Goal: Task Accomplishment & Management: Manage account settings

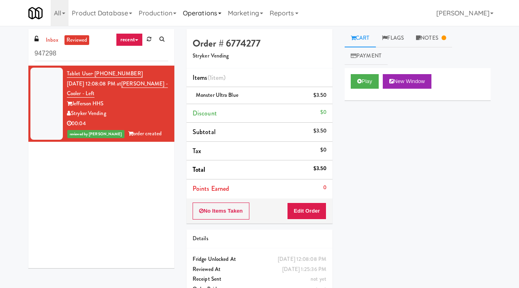
click at [207, 11] on link "Operations" at bounding box center [202, 13] width 45 height 26
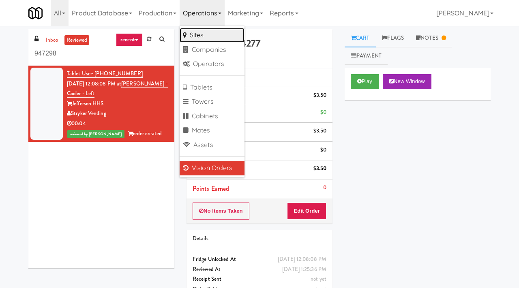
click at [206, 35] on link "Sites" at bounding box center [212, 35] width 65 height 15
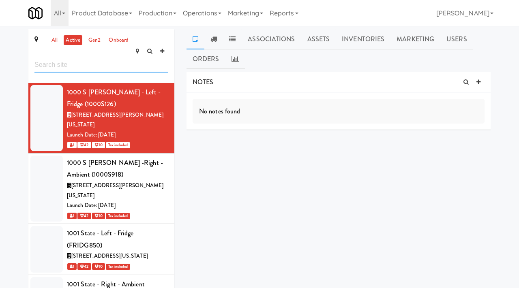
click at [118, 58] on input "text" at bounding box center [101, 65] width 134 height 15
type input "6925"
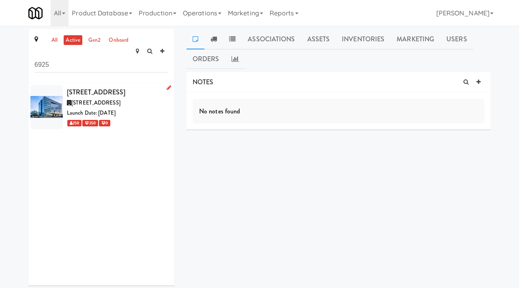
click at [120, 99] on span "[STREET_ADDRESS]" at bounding box center [95, 103] width 49 height 8
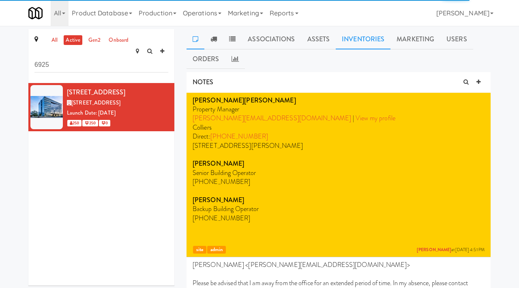
click at [368, 40] on link "Inventories" at bounding box center [363, 39] width 55 height 20
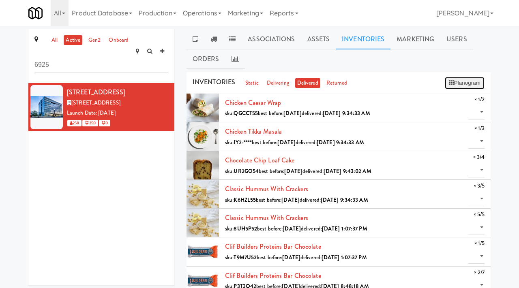
click at [469, 86] on button "Planogram" at bounding box center [465, 83] width 40 height 12
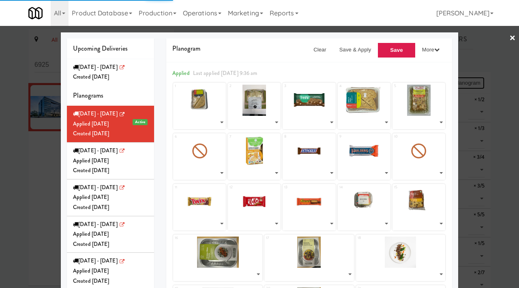
select select "number:272158"
select select "number:271718"
select select "number:271931"
select select "number:272016"
select select "number:272069"
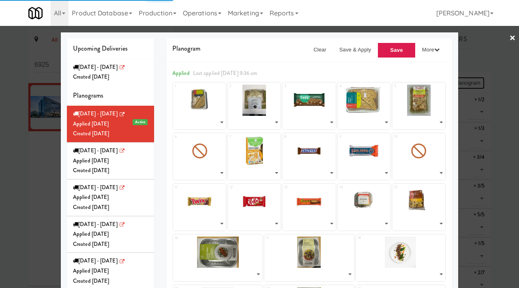
select select "number:271808"
select select "number:271866"
select select "number:264005"
select select "number:260638"
select select "number:221367"
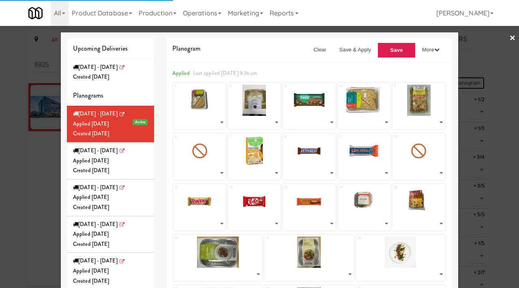
select select "number:271661"
select select "number:257247"
select select "number:271571"
select select "number:245013"
select select "number:268558"
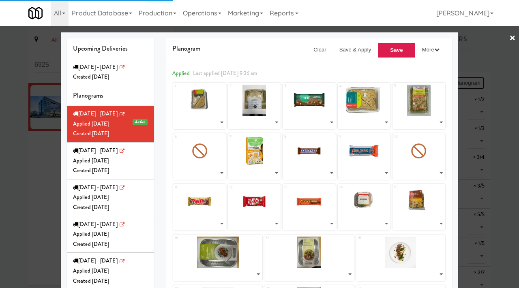
select select "number:270461"
select select "number:270337"
select select "number:270521"
select select "number:270571"
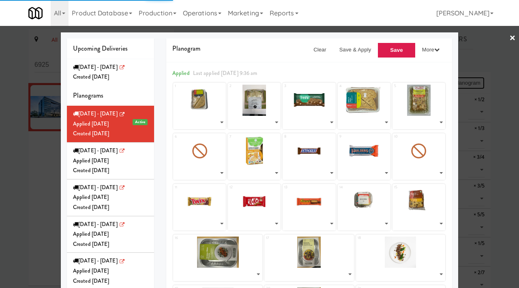
select select "number:270394"
select select "number:227153"
select select "number:268103"
select select "number:213959"
select select "number:268502"
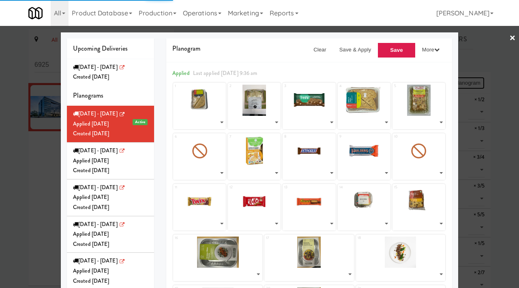
select select "number:271624"
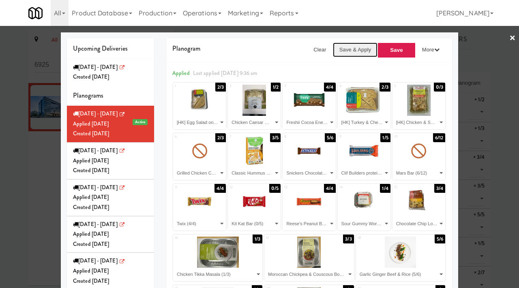
click at [353, 45] on button "Save & Apply" at bounding box center [355, 50] width 45 height 15
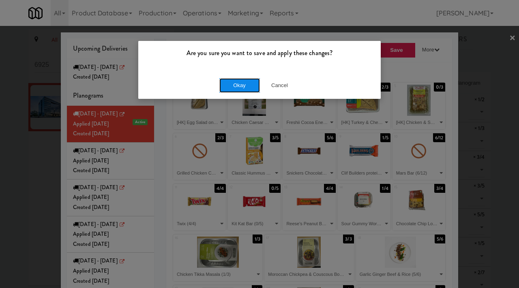
click at [246, 81] on button "Okay" at bounding box center [239, 85] width 41 height 15
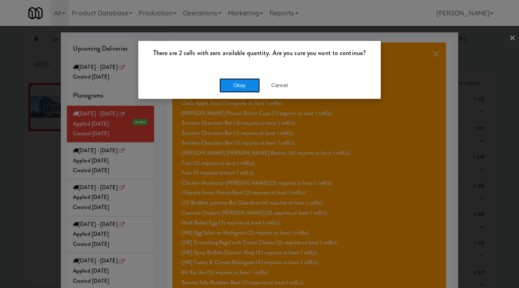
click at [236, 83] on button "Okay" at bounding box center [239, 85] width 41 height 15
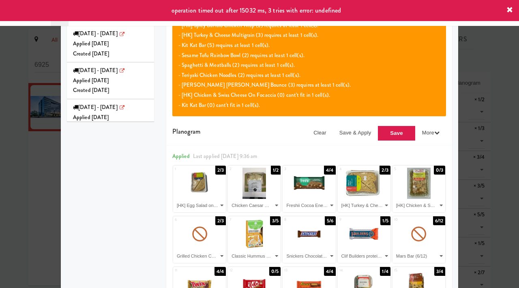
scroll to position [228, 0]
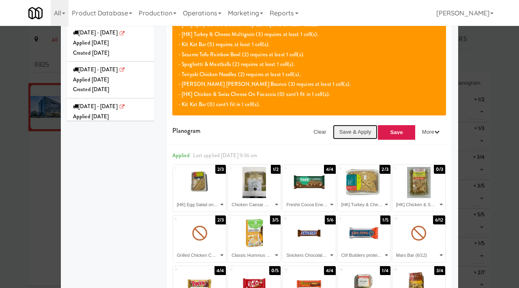
click at [348, 136] on button "Save & Apply" at bounding box center [355, 132] width 45 height 15
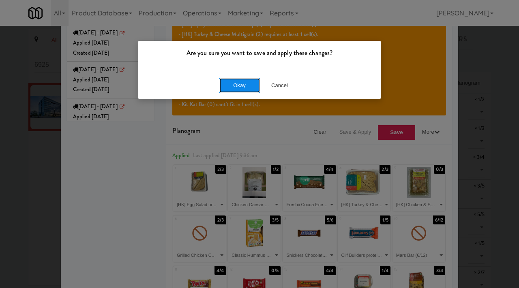
click at [230, 87] on button "Okay" at bounding box center [239, 85] width 41 height 15
click at [243, 87] on button "Okay" at bounding box center [239, 85] width 41 height 15
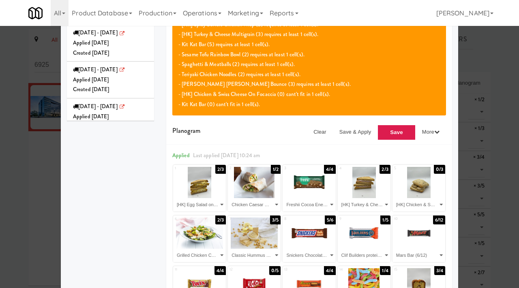
click at [32, 184] on div at bounding box center [259, 144] width 519 height 288
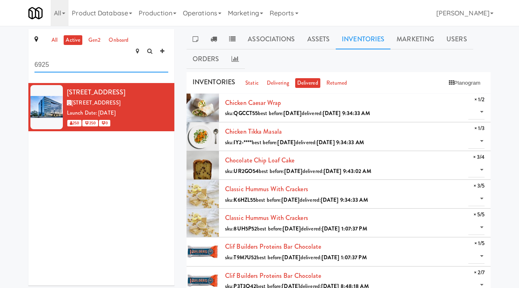
drag, startPoint x: 73, startPoint y: 56, endPoint x: 19, endPoint y: 53, distance: 54.4
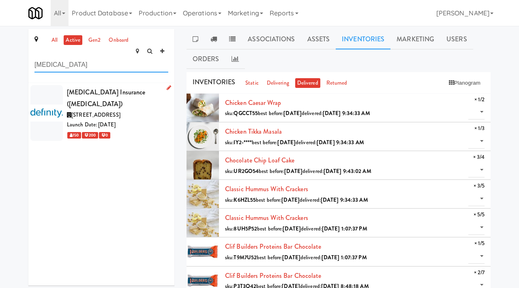
type input "[MEDICAL_DATA]"
click at [139, 130] on div "150 200 0" at bounding box center [117, 135] width 101 height 10
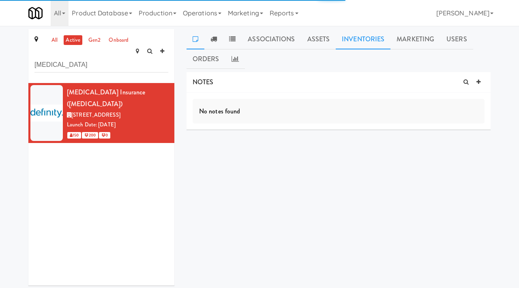
click at [370, 41] on link "Inventories" at bounding box center [363, 39] width 55 height 20
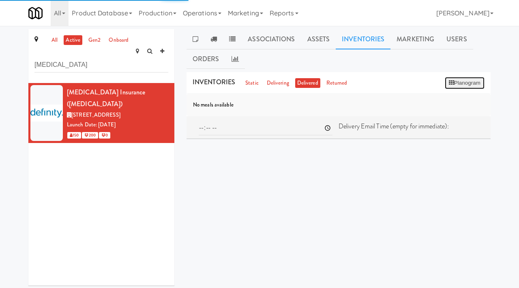
click at [471, 84] on button "Planogram" at bounding box center [465, 83] width 40 height 12
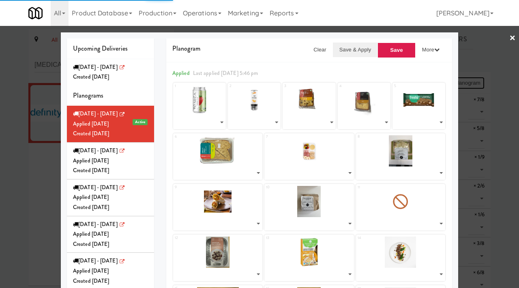
select select "number:272072"
select select "number:271576"
select select "number:272122"
select select "number:272160"
select select "number:271937"
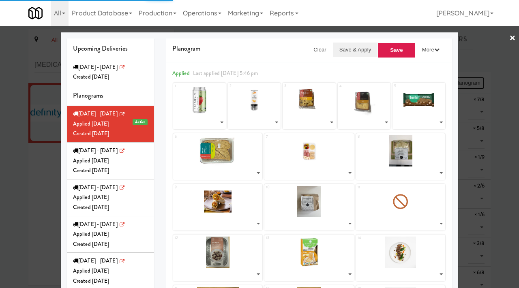
select select "number:272019"
select select "number:271812"
select select "number:271722"
select select "number:271772"
select select "number:271856"
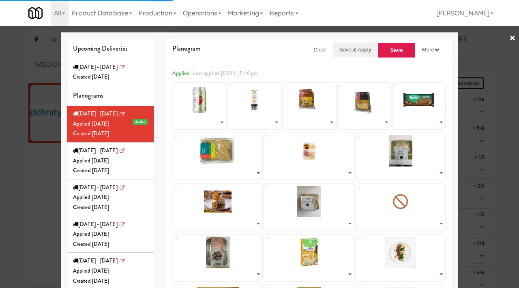
select select "number:271841"
select select "number:270597"
select select "number:271872"
select select "number:270524"
select select "number:270464"
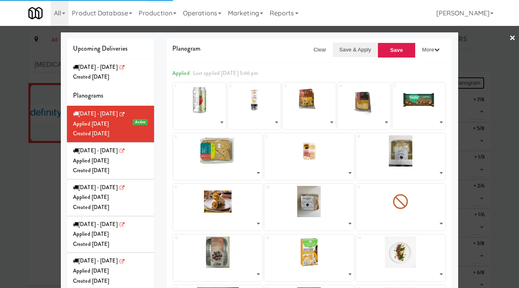
select select "number:270344"
select select "number:270524"
select select "number:270401"
select select "number:271627"
select select "number:268167"
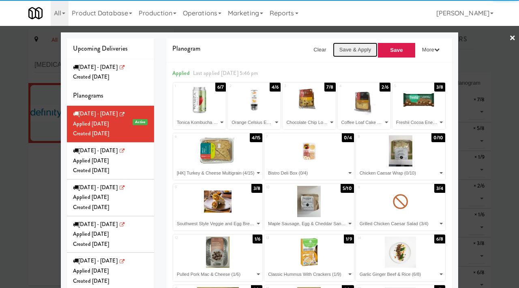
click at [363, 49] on button "Save & Apply" at bounding box center [355, 50] width 45 height 15
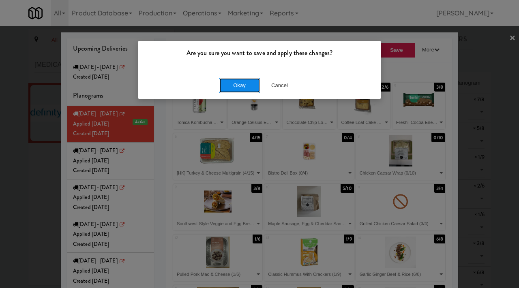
click at [239, 84] on button "Okay" at bounding box center [239, 85] width 41 height 15
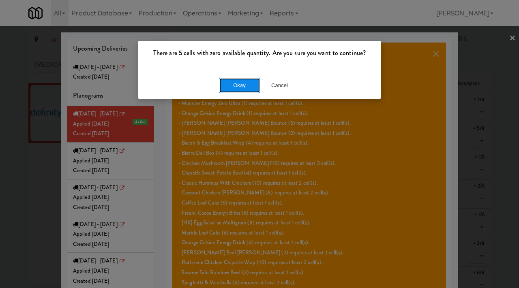
click at [248, 85] on button "Okay" at bounding box center [239, 85] width 41 height 15
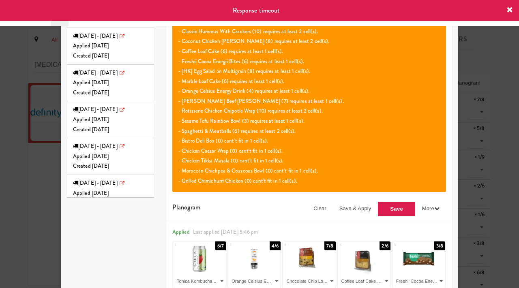
scroll to position [152, 0]
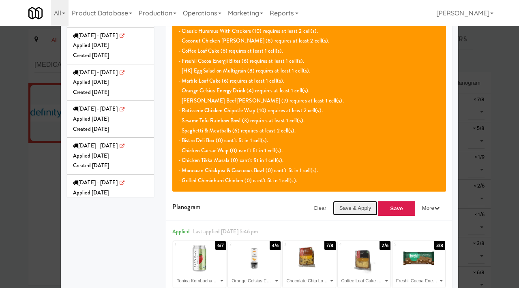
click at [353, 207] on button "Save & Apply" at bounding box center [355, 208] width 45 height 15
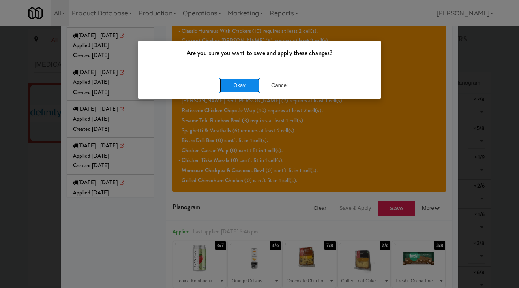
click at [227, 84] on button "Okay" at bounding box center [239, 85] width 41 height 15
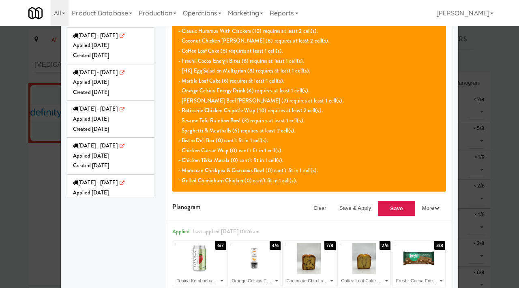
click at [31, 187] on div at bounding box center [259, 144] width 519 height 288
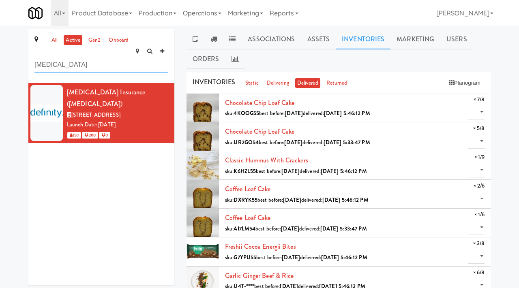
drag, startPoint x: 77, startPoint y: 52, endPoint x: 24, endPoint y: 53, distance: 53.1
click at [24, 53] on div "all active gen2 onboard [MEDICAL_DATA] [MEDICAL_DATA] Insurance ([MEDICAL_DATA]…" at bounding box center [101, 160] width 158 height 263
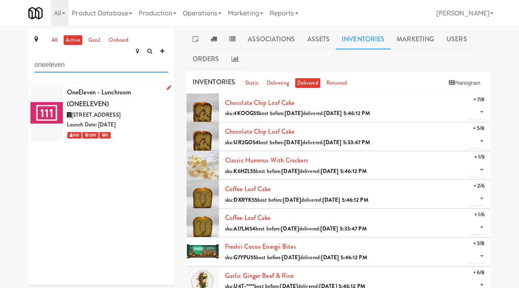
type input "oneeleven"
click at [144, 86] on div "OneEleven - Lunchroom (ONEELEVEN)" at bounding box center [117, 98] width 101 height 24
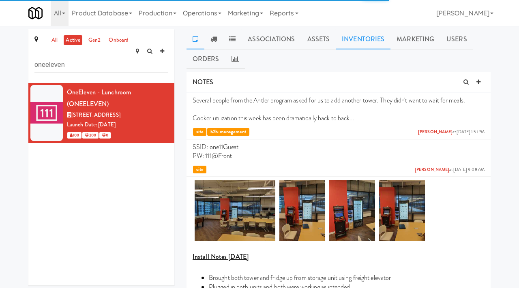
click at [356, 32] on link "Inventories" at bounding box center [363, 39] width 55 height 20
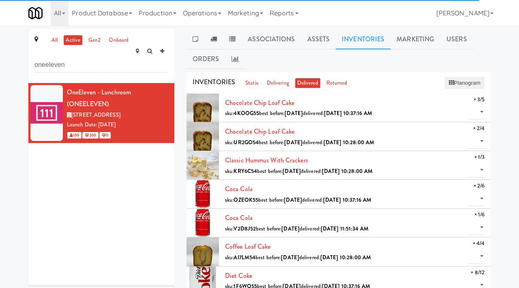
click at [449, 82] on icon at bounding box center [451, 82] width 5 height 5
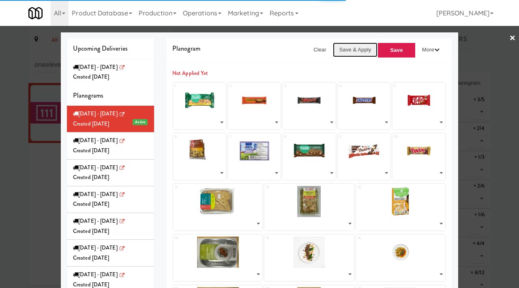
click at [354, 48] on button "Save & Apply" at bounding box center [355, 50] width 45 height 15
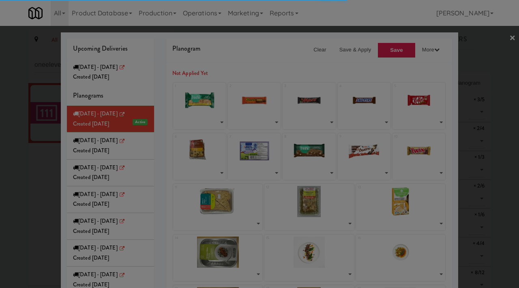
select select "number:268537"
select select "number:231416"
select select "number:257260"
select select "number:263997"
select select "number:271612"
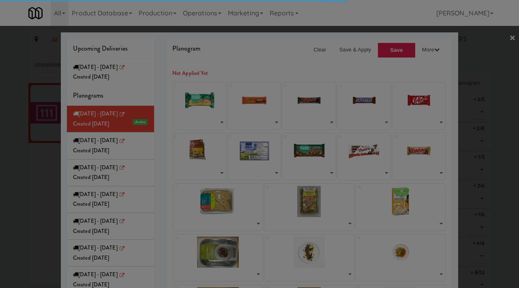
select select "number:271921"
select select "number:271985"
select select "number:272046"
select select "number:268180"
select select "number:231438"
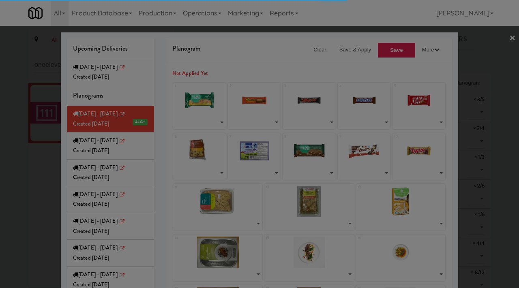
select select "number:272099"
select select "number:272147"
select select "number:268350"
select select "number:270488"
select select "number:270546"
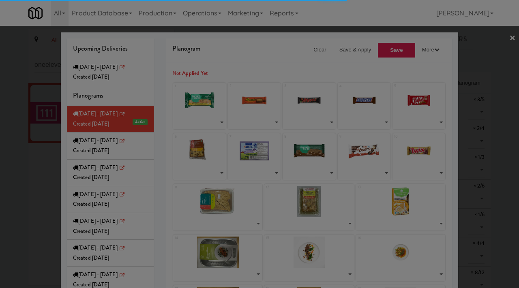
select select "number:270427"
select select "number:270488"
select select "number:270374"
select select "number:270546"
select select "number:271671"
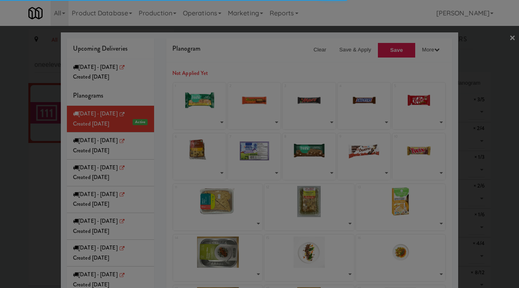
select select "number:271650"
select select "number:268480"
select select "number:241032"
select select "number:268137"
select select "number:250872"
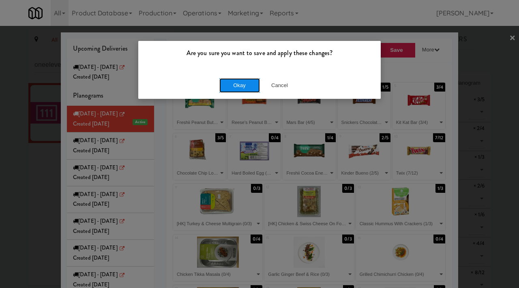
click at [248, 86] on button "Okay" at bounding box center [239, 85] width 41 height 15
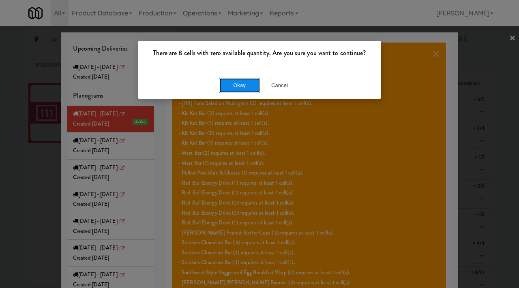
click at [232, 87] on button "Okay" at bounding box center [239, 85] width 41 height 15
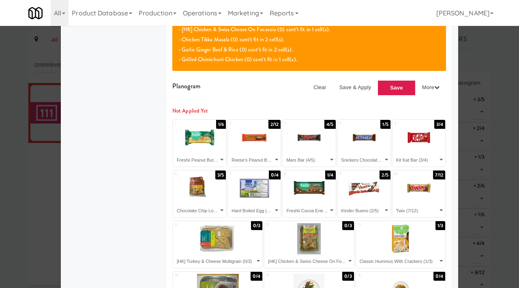
scroll to position [484, 0]
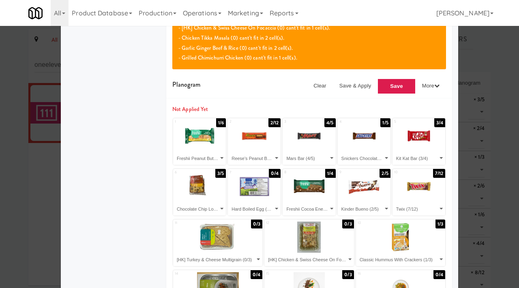
click at [48, 176] on div at bounding box center [259, 144] width 519 height 288
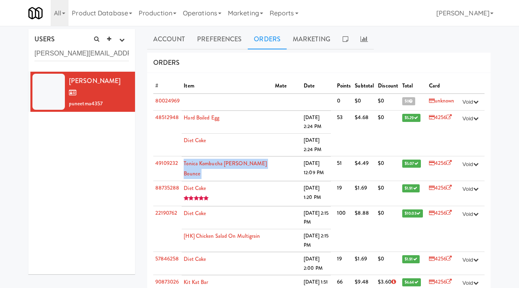
scroll to position [14, 0]
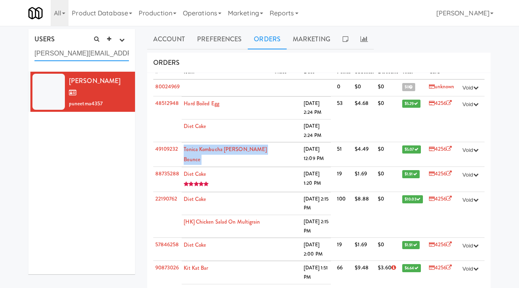
click at [86, 49] on input "[PERSON_NAME][EMAIL_ADDRESS][PERSON_NAME][DOMAIN_NAME]" at bounding box center [81, 53] width 95 height 15
paste input "[PERSON_NAME][EMAIL_ADDRESS][PERSON_NAME][DOMAIN_NAME]"
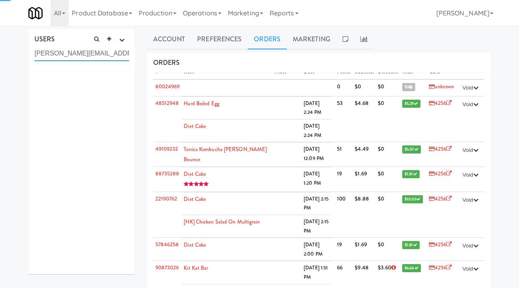
type input "helen.morris@uhn.ca"
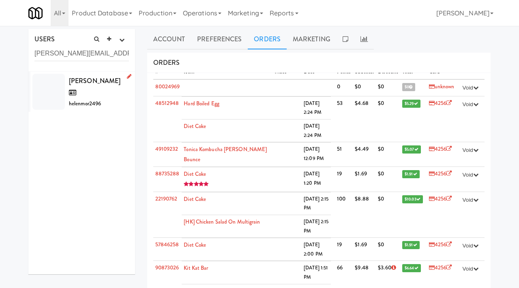
click at [117, 91] on div "Helen Morris helenmor2496" at bounding box center [99, 92] width 60 height 34
